Goal: Find contact information: Find contact information

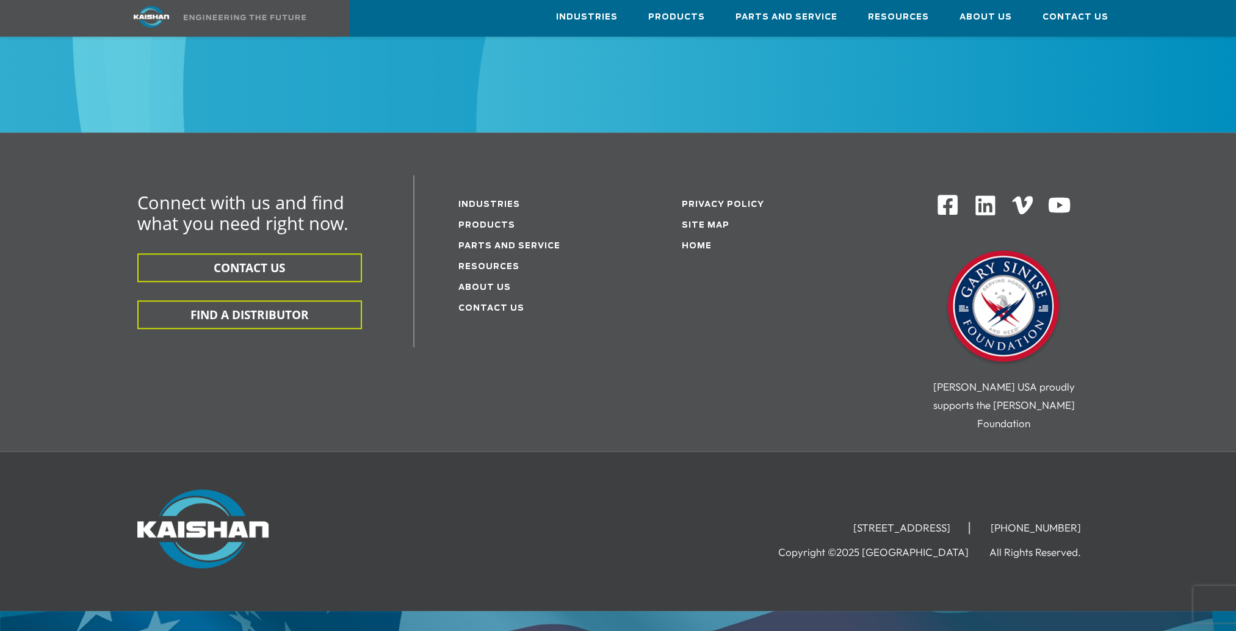
scroll to position [1970, 0]
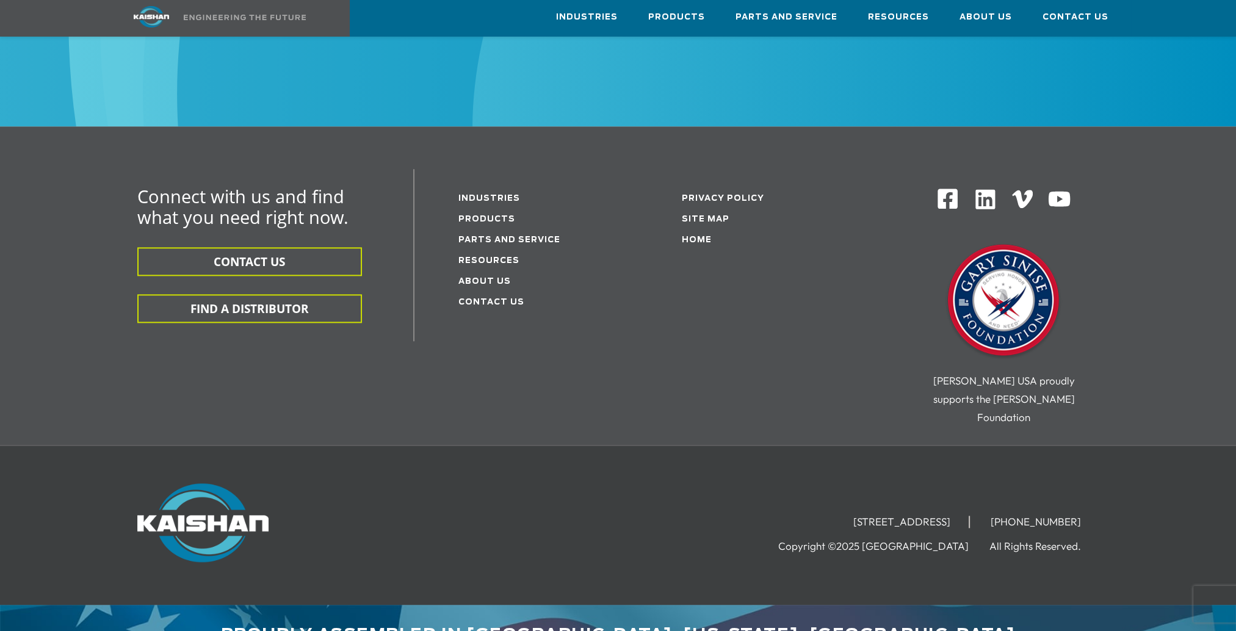
drag, startPoint x: 385, startPoint y: 610, endPoint x: 385, endPoint y: 618, distance: 7.3
drag, startPoint x: 385, startPoint y: 618, endPoint x: 827, endPoint y: 461, distance: 468.6
click at [817, 483] on div "[STREET_ADDRESS] [PHONE_NUMBER] Copyright ©2025 Kaishan USA All Rights Reserved." at bounding box center [791, 518] width 615 height 71
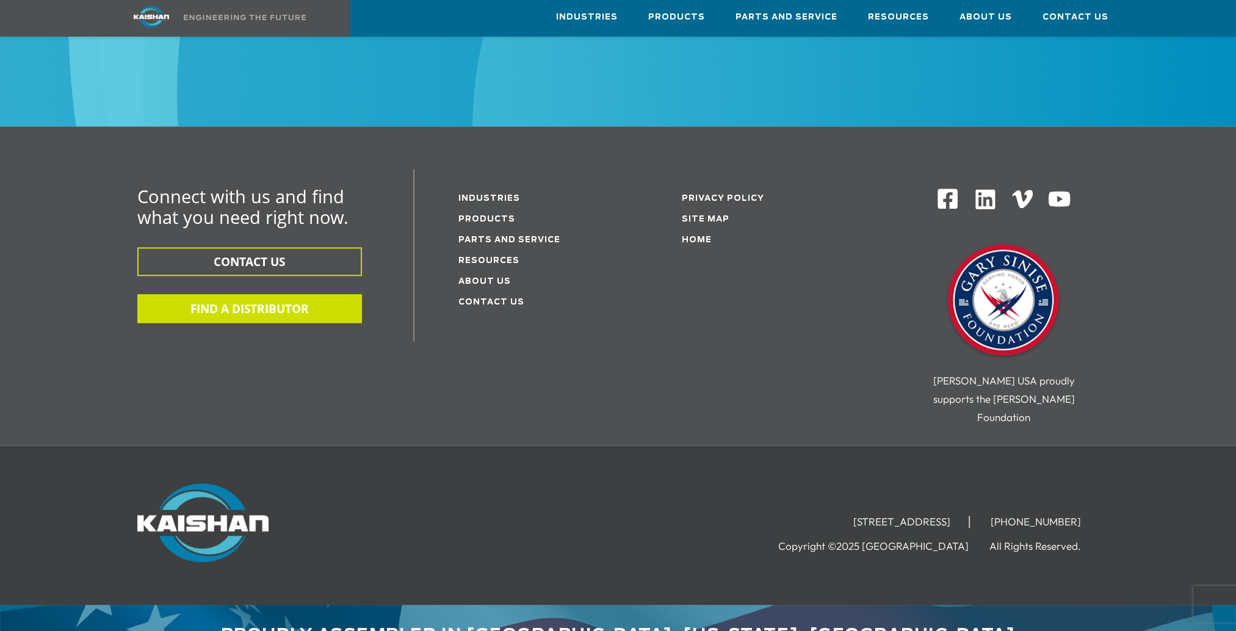
click at [337, 294] on button "FIND A DISTRIBUTOR" at bounding box center [249, 308] width 225 height 29
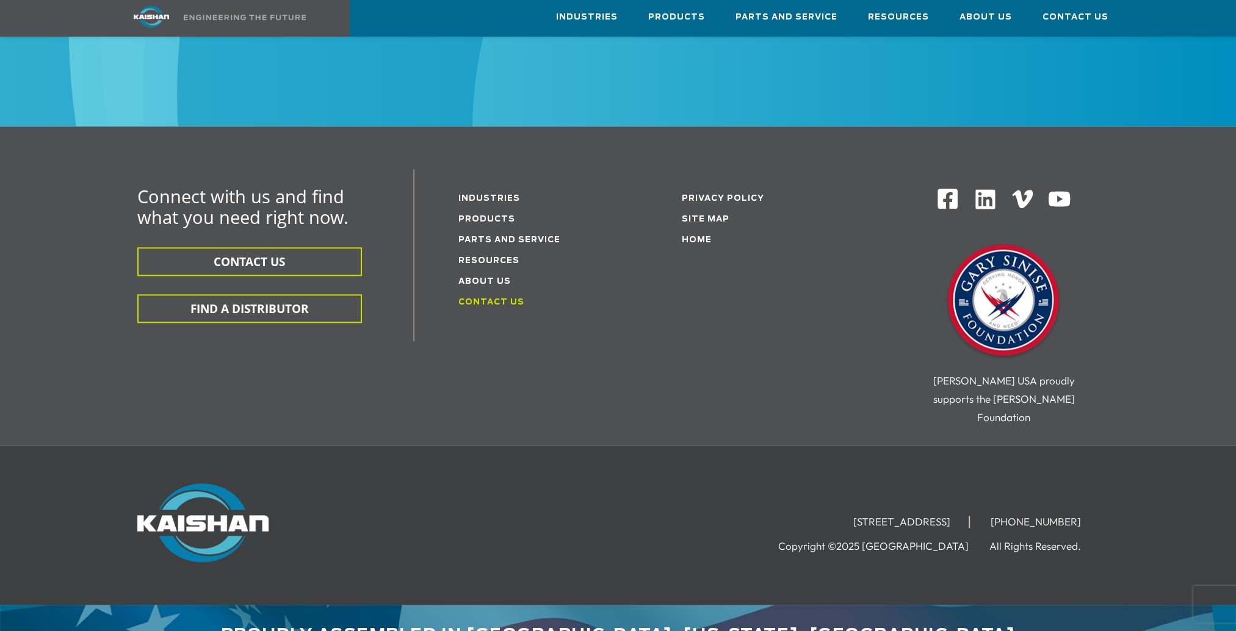
click at [509, 298] on link "Contact Us" at bounding box center [491, 302] width 66 height 8
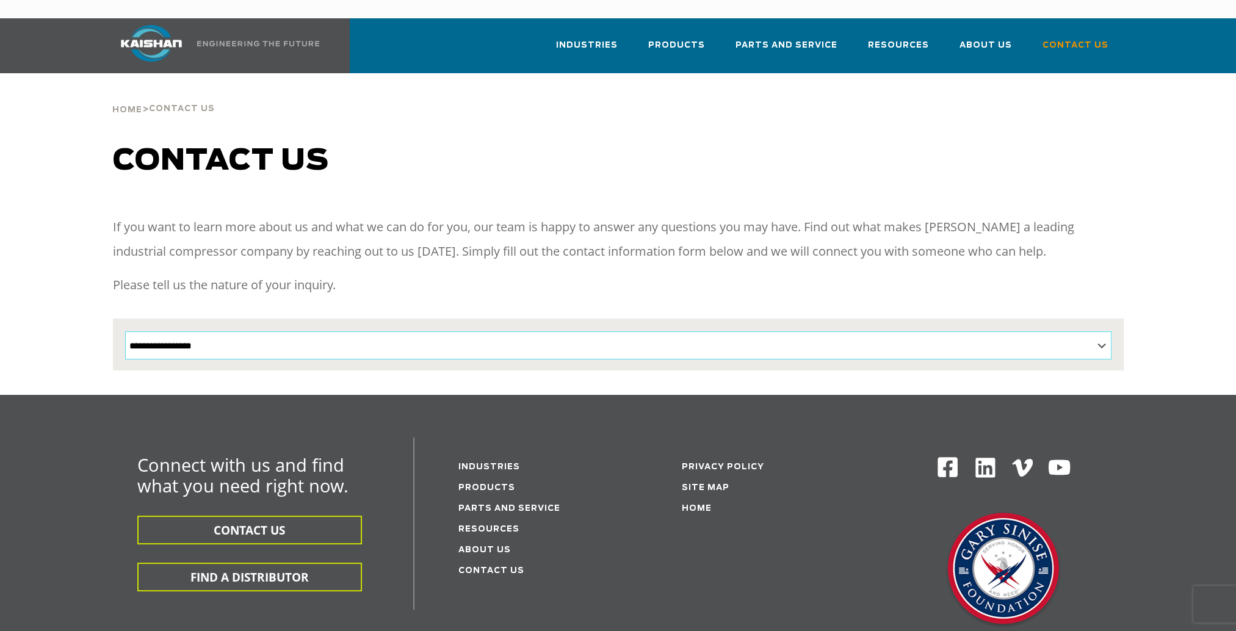
click at [350, 334] on select "**********" at bounding box center [618, 345] width 986 height 28
click at [210, 50] on link at bounding box center [214, 45] width 216 height 55
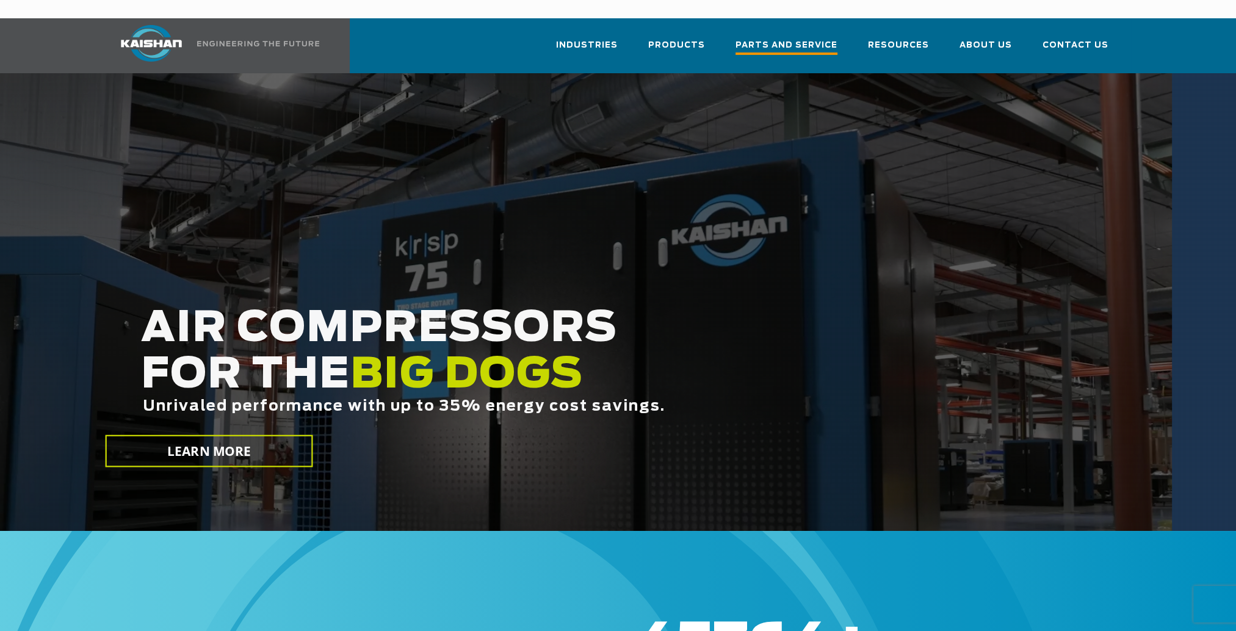
click at [834, 38] on span "Parts and Service" at bounding box center [786, 46] width 102 height 16
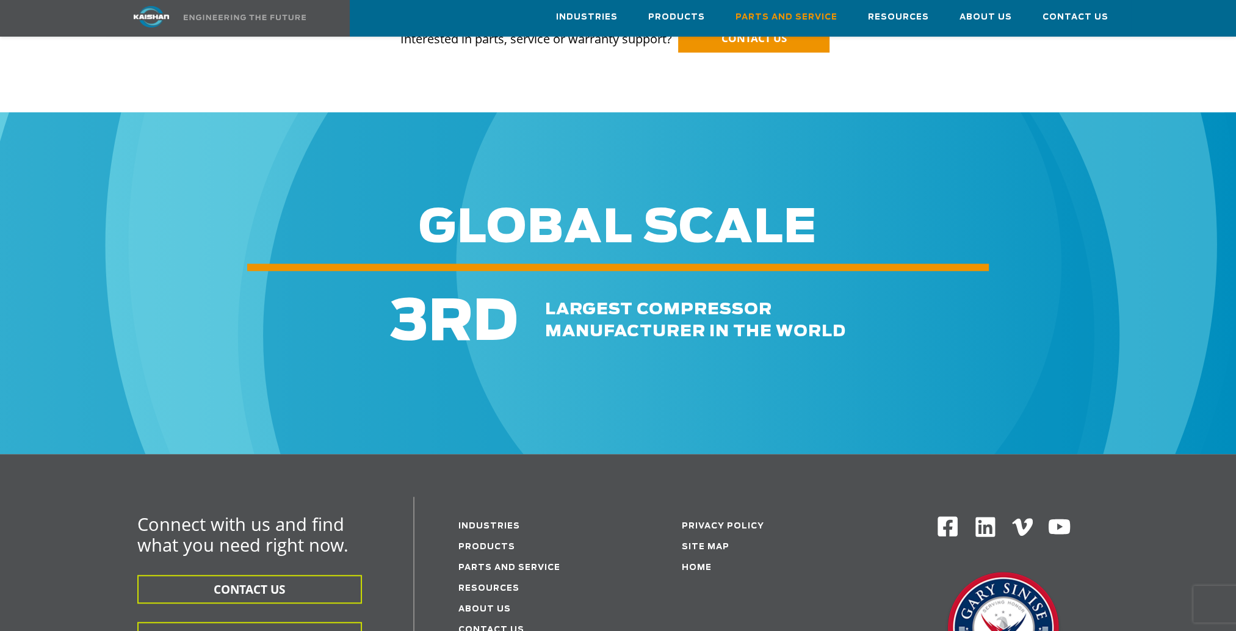
scroll to position [1098, 0]
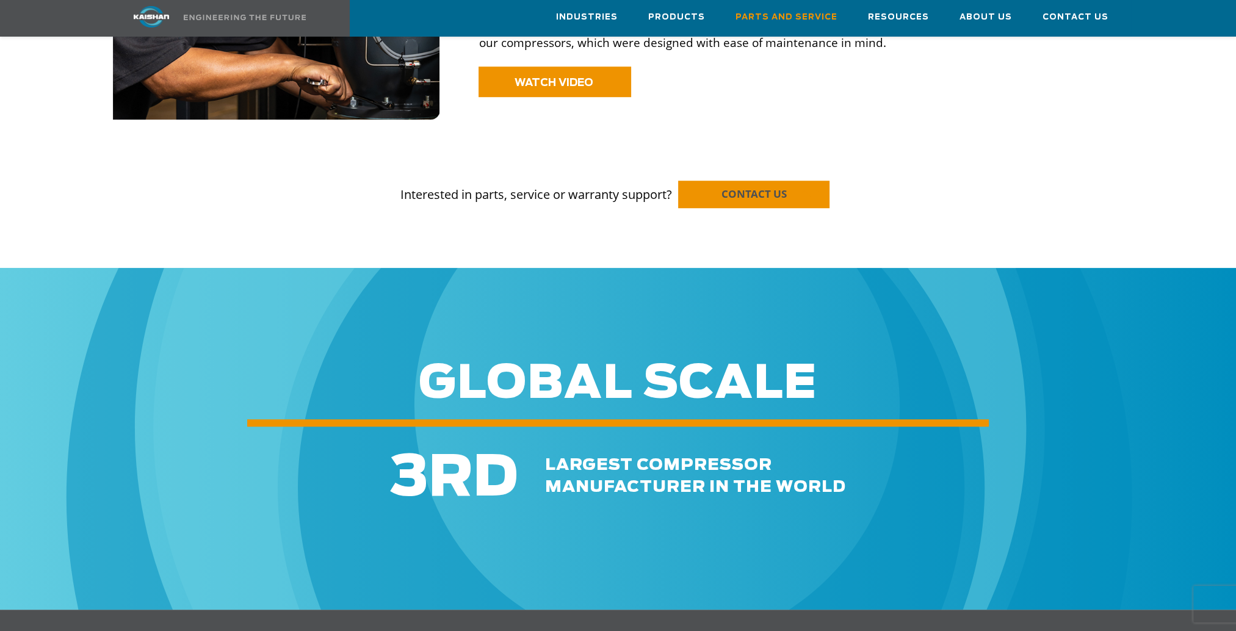
click at [806, 181] on link "CONTACT US" at bounding box center [753, 194] width 151 height 27
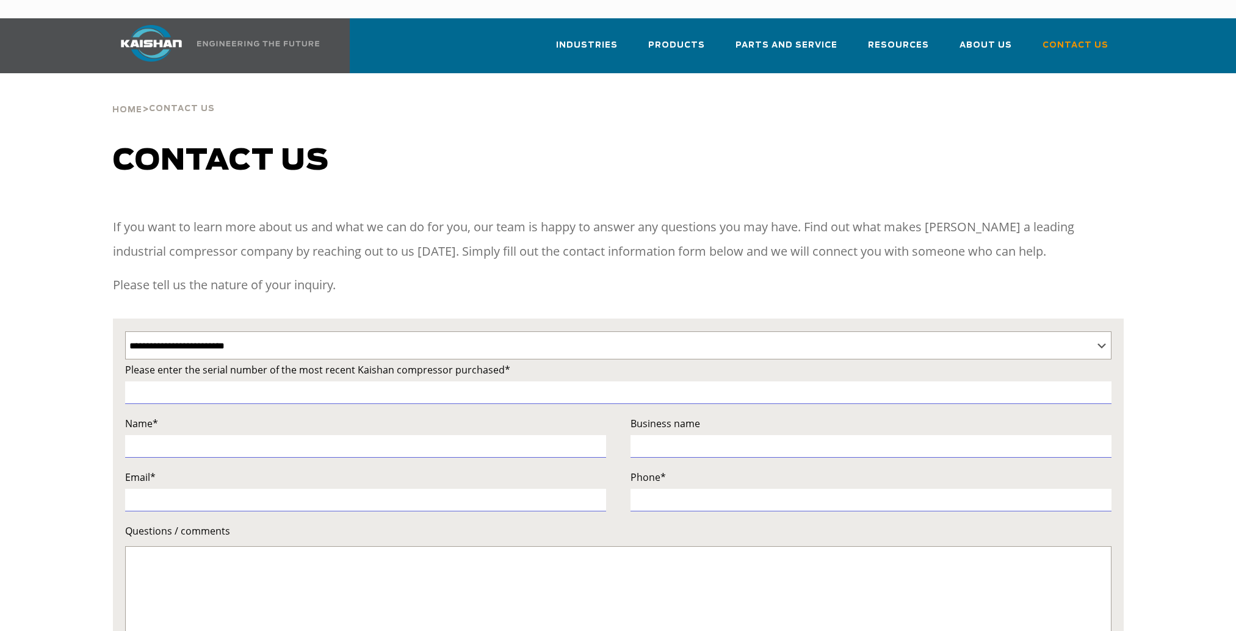
select select "**********"
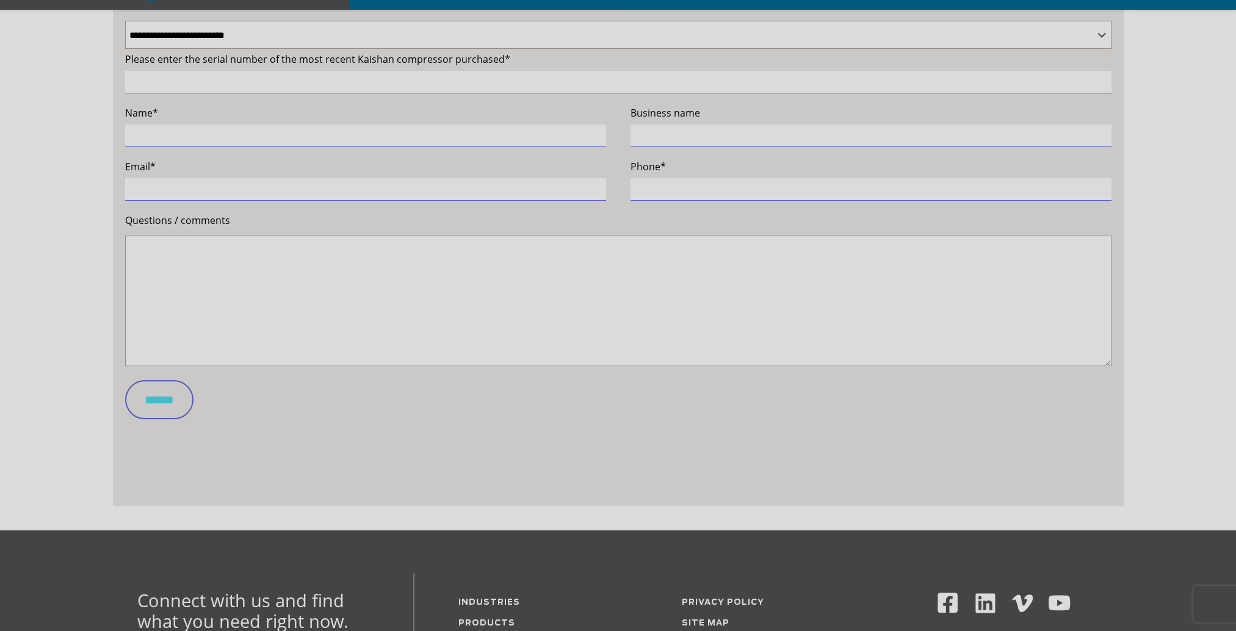
scroll to position [366, 0]
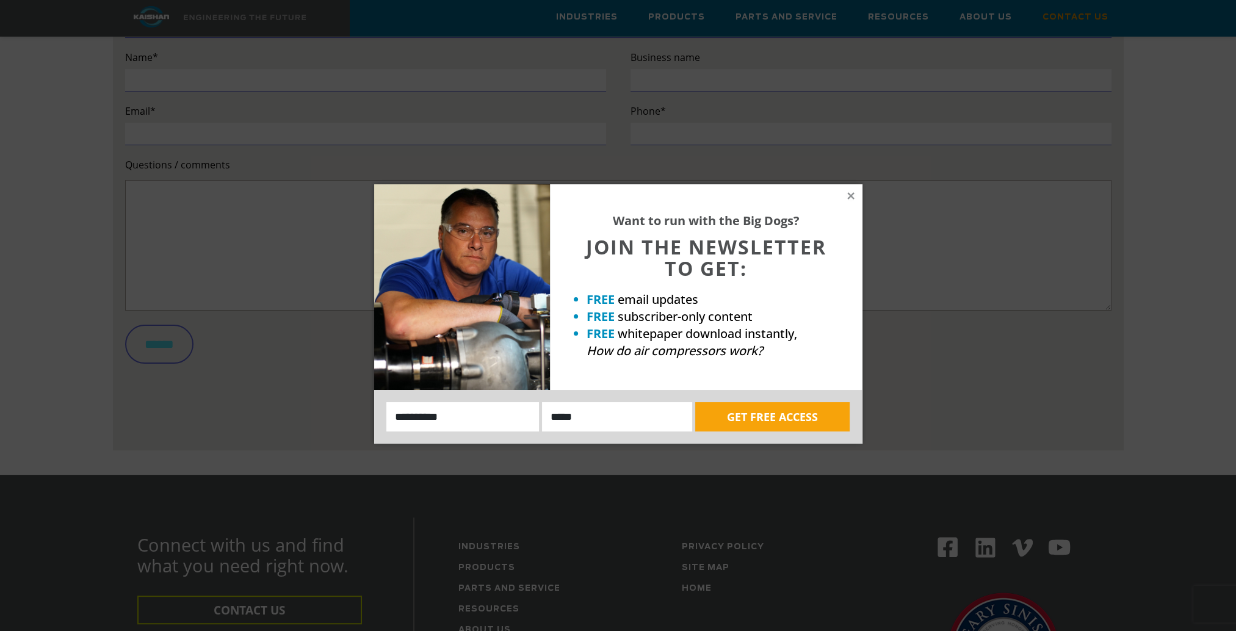
click at [845, 193] on div "Want to run with the Big Dogs? JOIN THE NEWSLETTER TO GET: FREE email updates F…" at bounding box center [706, 287] width 312 height 206
click at [854, 198] on icon at bounding box center [850, 195] width 11 height 11
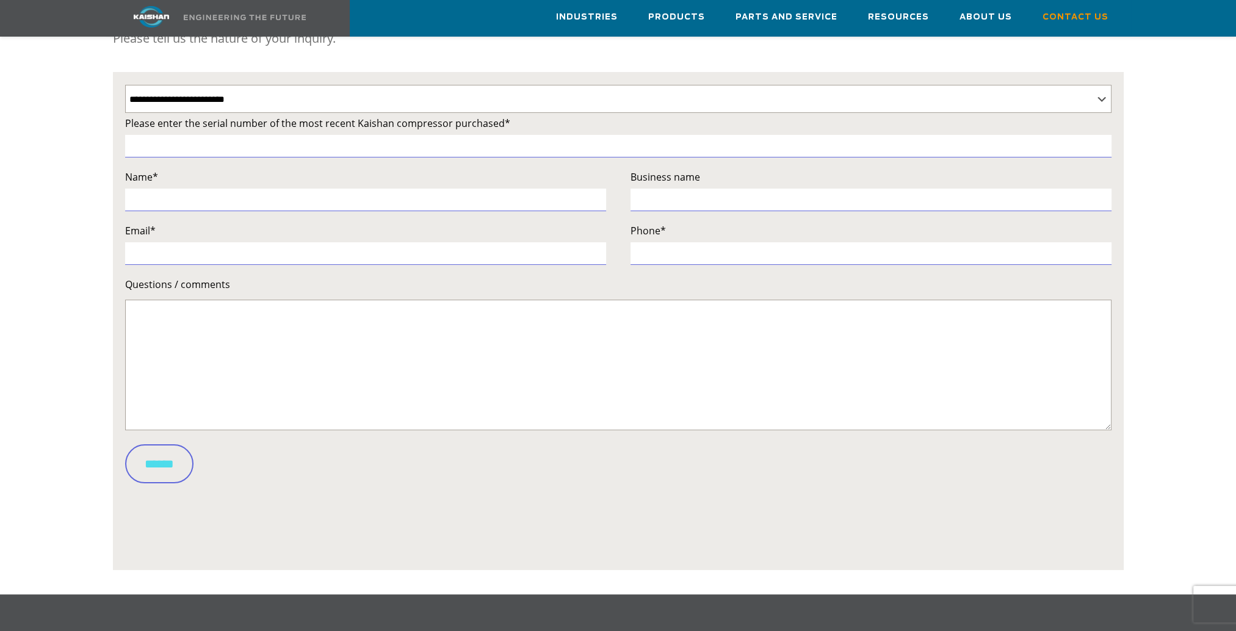
scroll to position [61, 0]
